Goal: Information Seeking & Learning: Learn about a topic

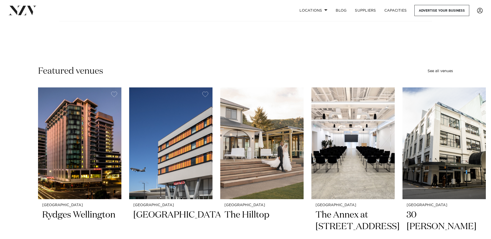
scroll to position [52, 0]
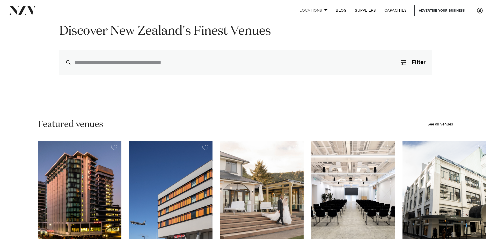
click at [313, 11] on link "Locations" at bounding box center [313, 10] width 36 height 11
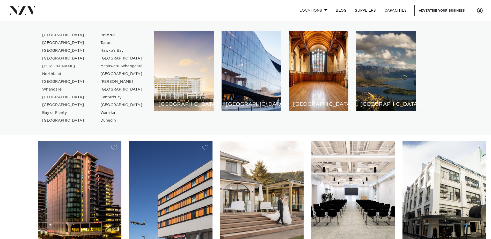
click at [312, 11] on link "Locations" at bounding box center [313, 10] width 36 height 11
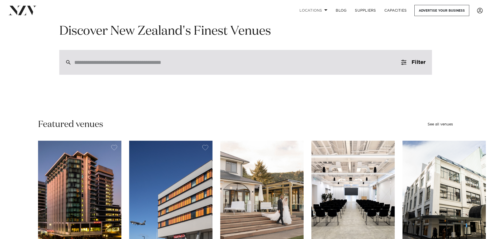
click at [160, 58] on div at bounding box center [245, 62] width 372 height 25
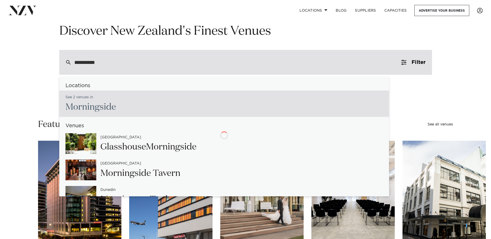
type input "**********"
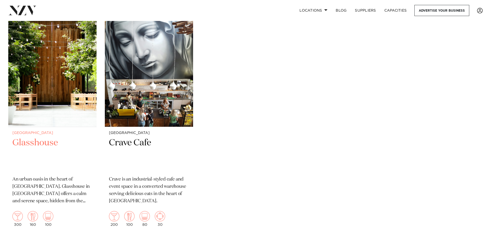
scroll to position [155, 0]
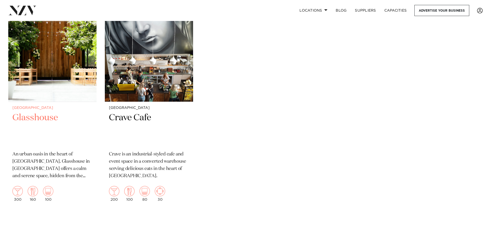
click at [45, 115] on h2 "Glasshouse" at bounding box center [52, 129] width 80 height 35
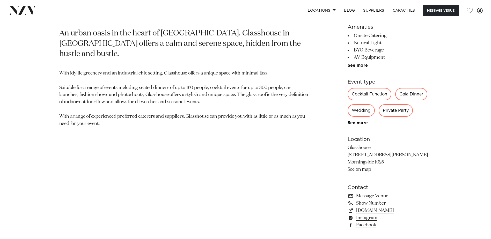
scroll to position [181, 0]
